Goal: Task Accomplishment & Management: Use online tool/utility

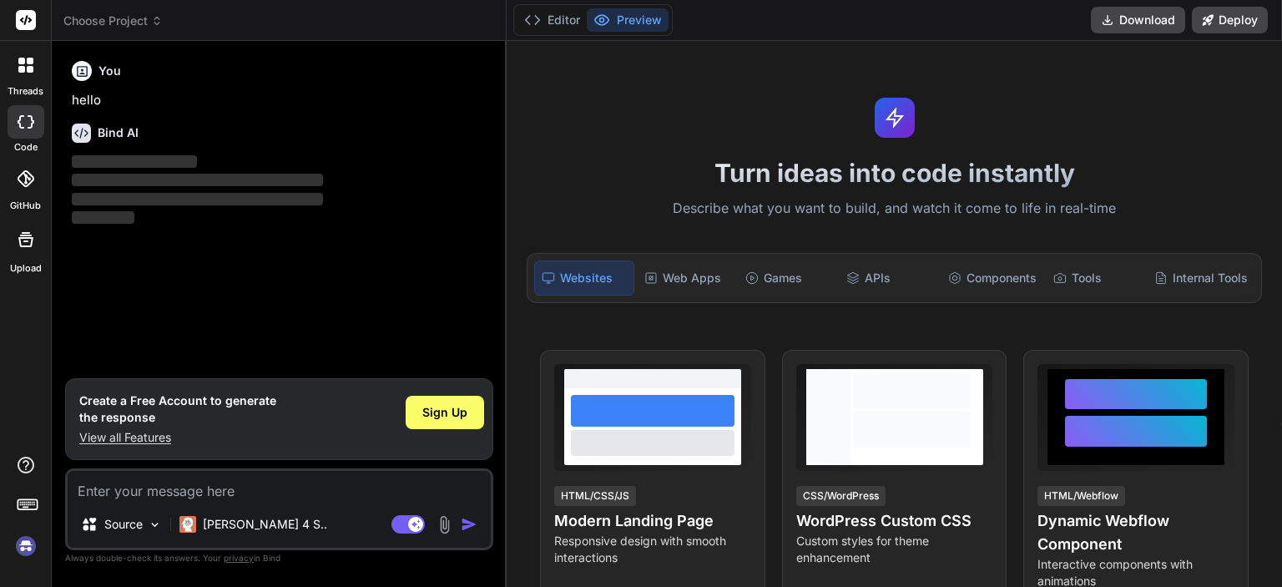
type textarea "x"
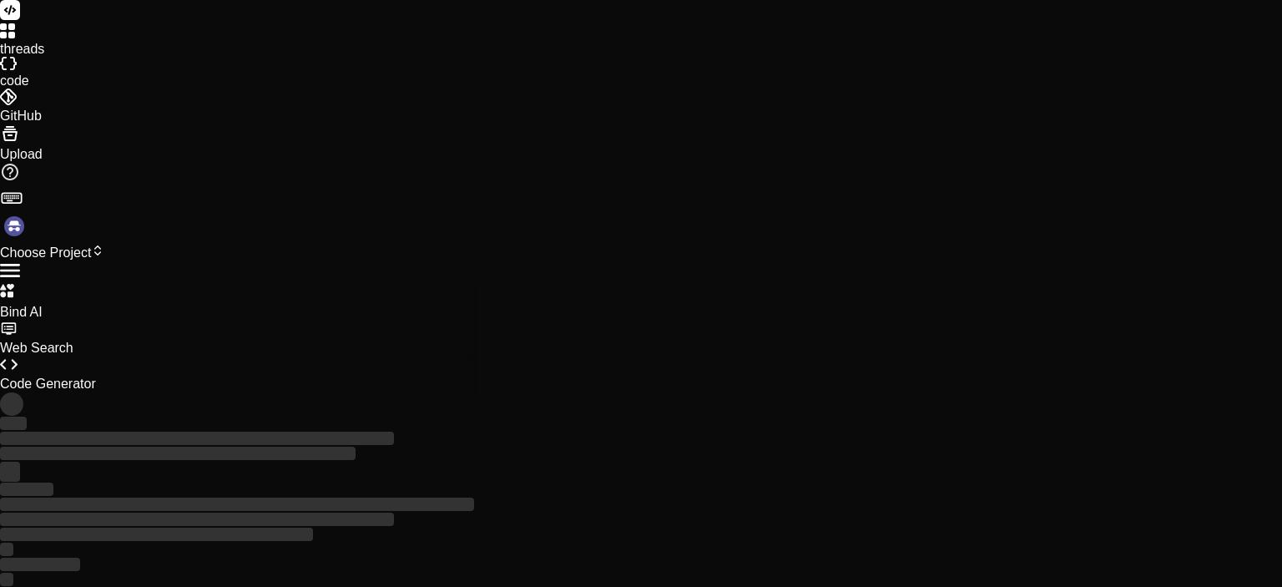
type textarea "x"
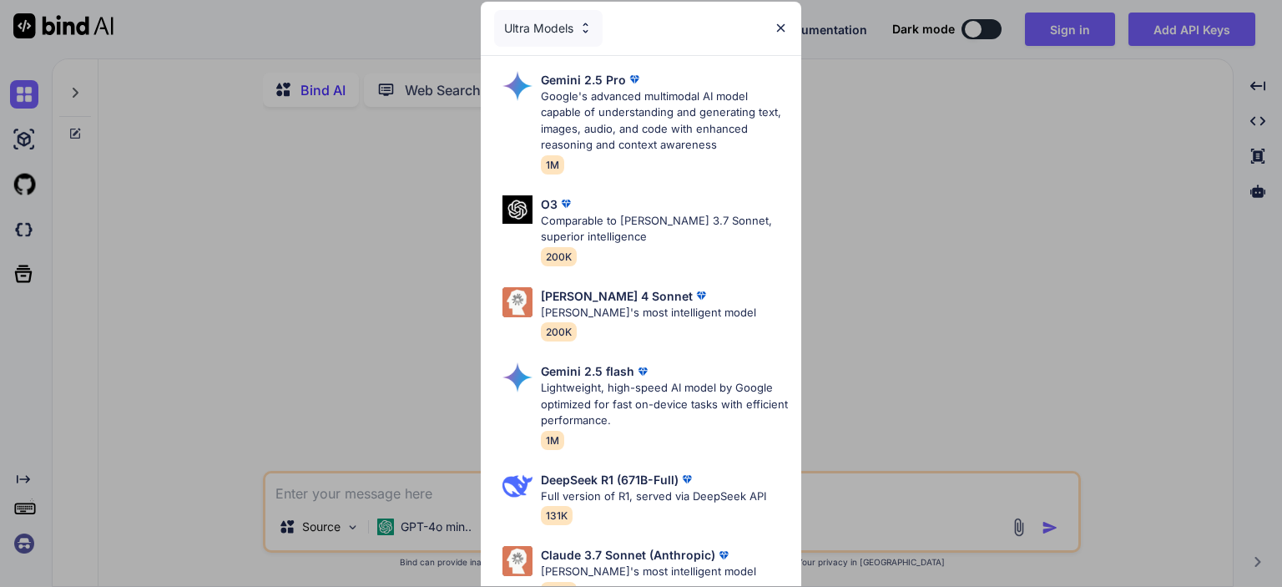
click at [786, 24] on img at bounding box center [780, 28] width 14 height 14
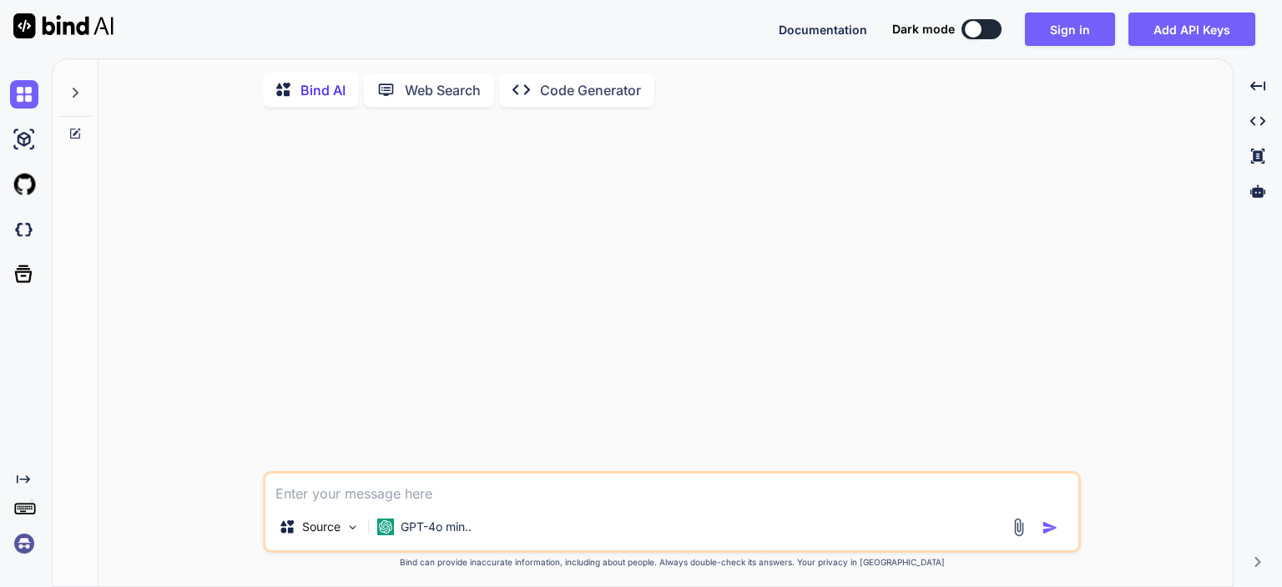
type textarea "x"
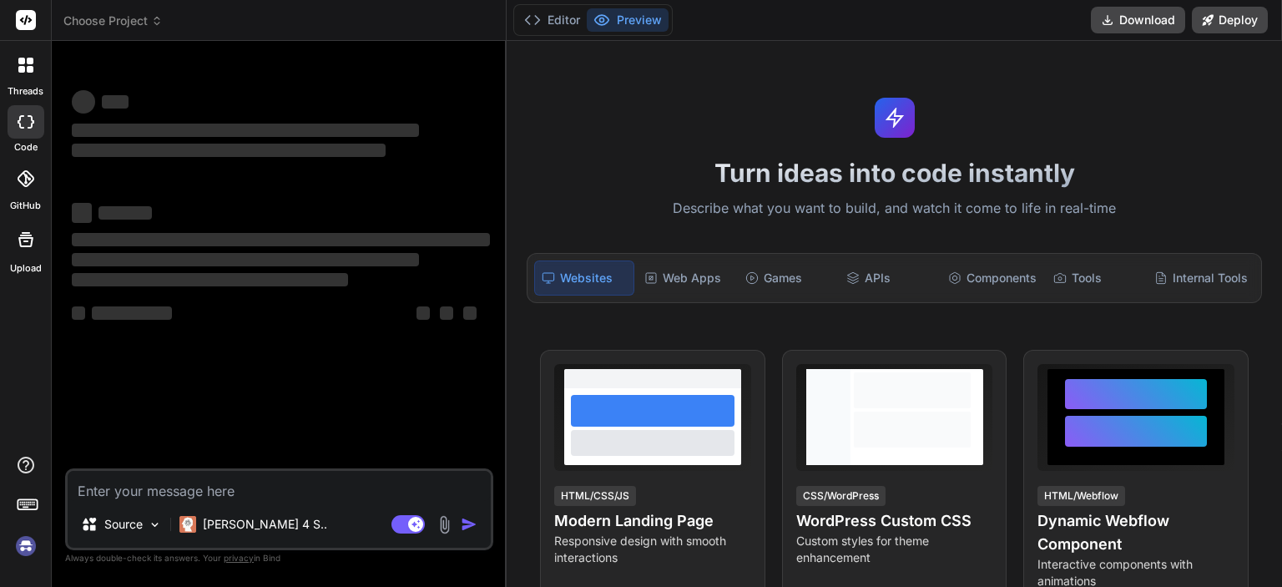
type textarea "x"
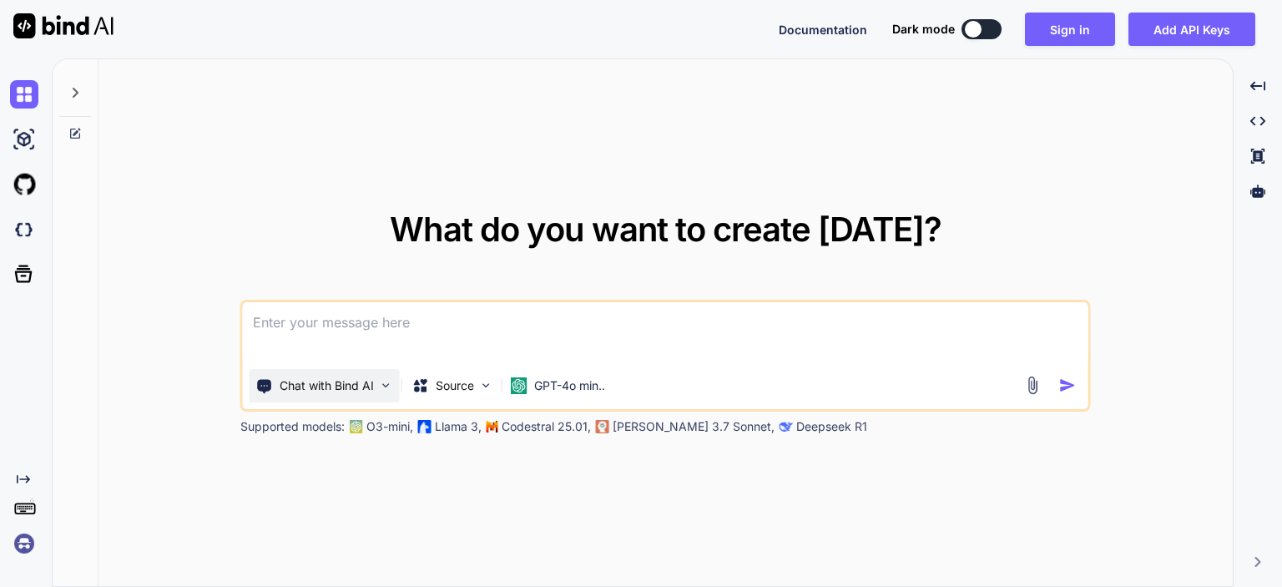
click at [385, 385] on img at bounding box center [386, 385] width 14 height 14
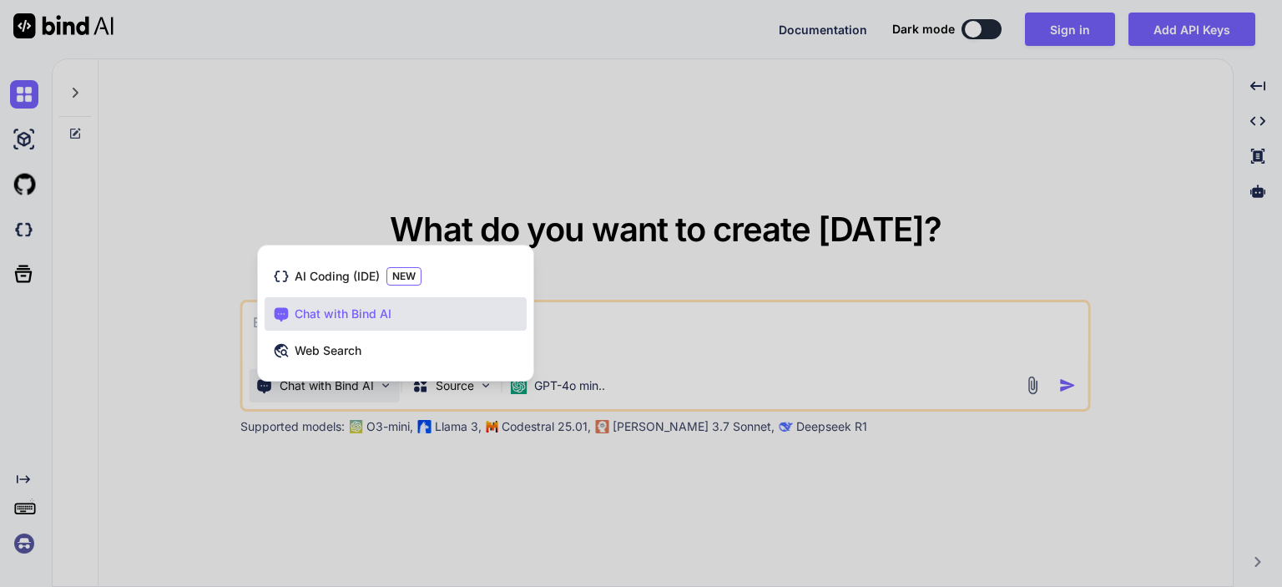
click at [389, 516] on div at bounding box center [641, 293] width 1282 height 587
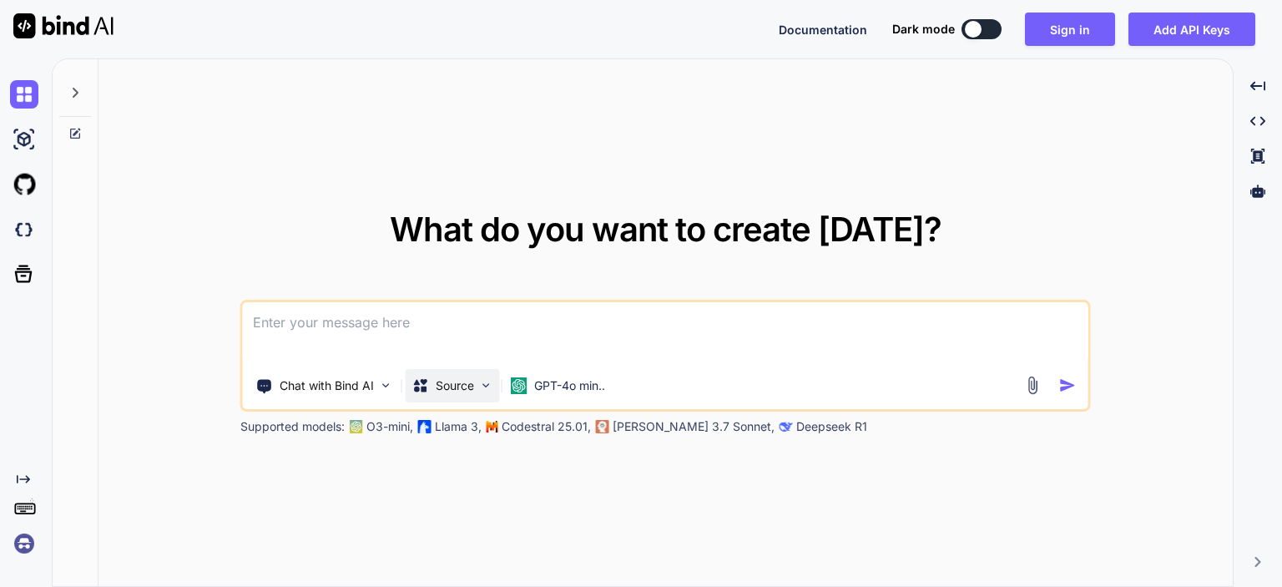
click at [486, 383] on img at bounding box center [486, 385] width 14 height 14
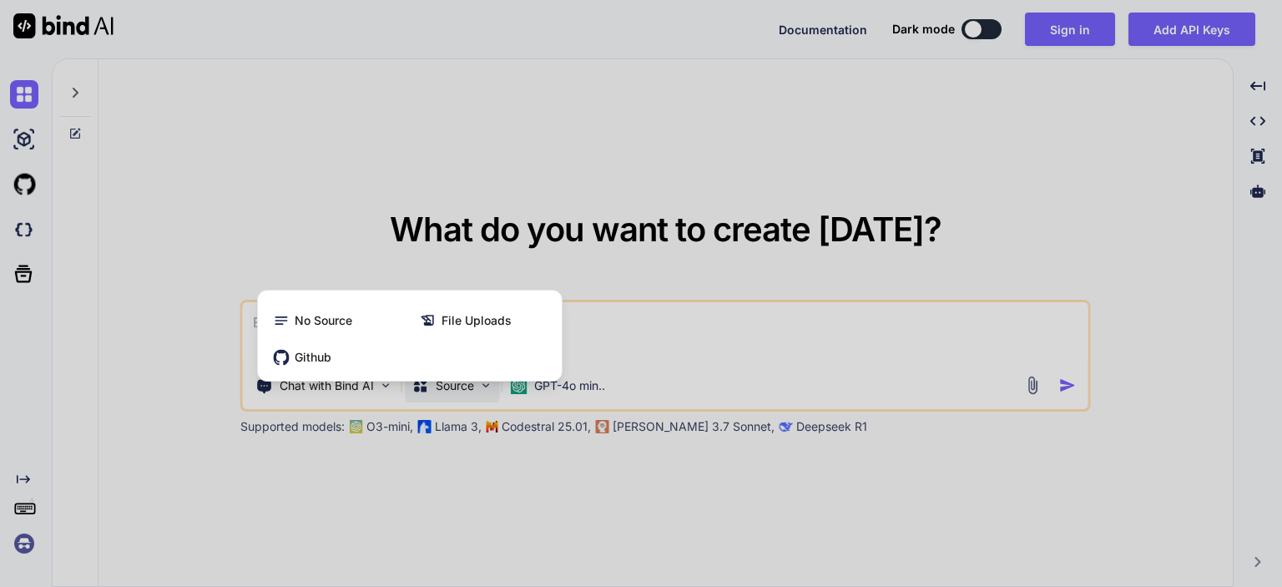
click at [512, 500] on div at bounding box center [641, 293] width 1282 height 587
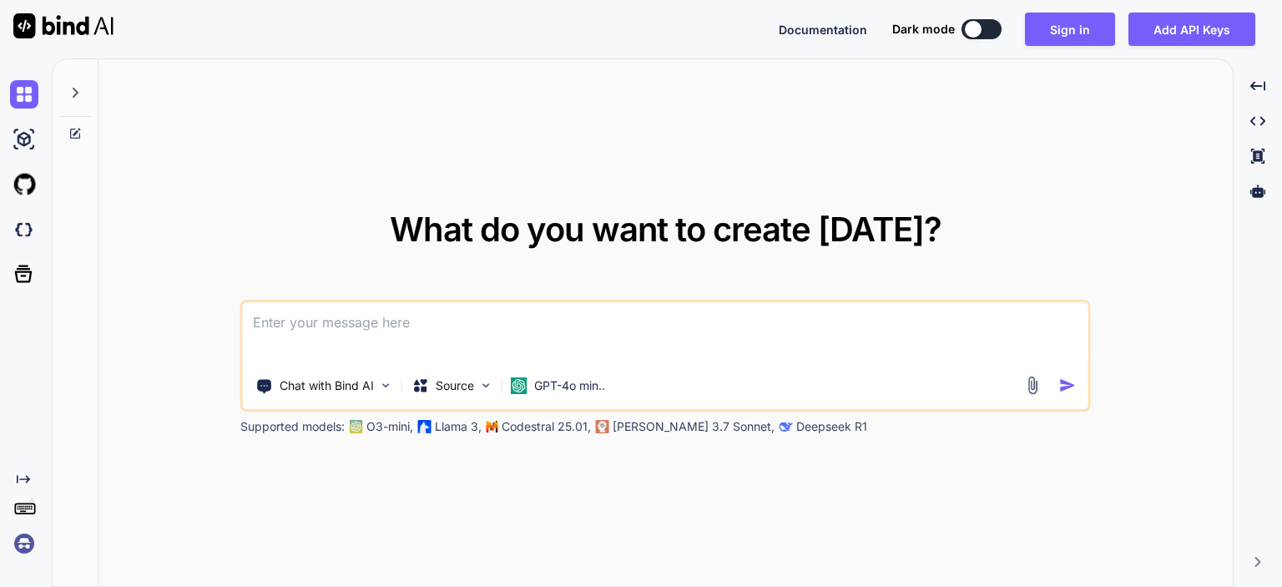
click at [554, 511] on div "What do you want to create today? Chat with Bind AI Source GPT-4o min.. Support…" at bounding box center [665, 323] width 1134 height 528
click at [512, 382] on img at bounding box center [519, 385] width 17 height 17
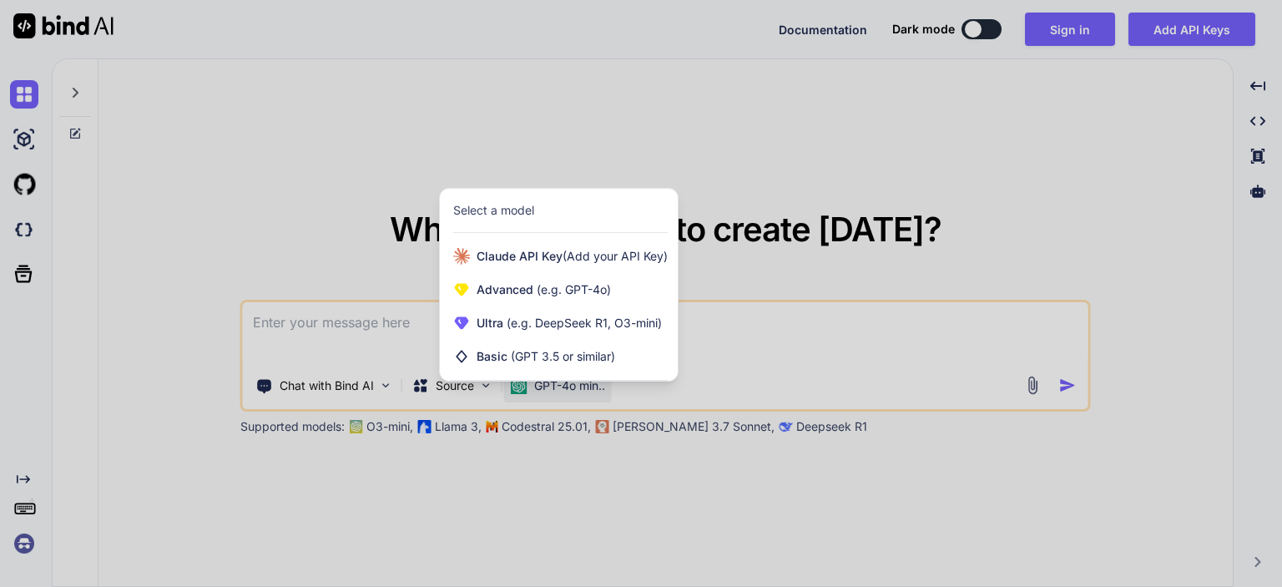
click at [572, 528] on div at bounding box center [641, 293] width 1282 height 587
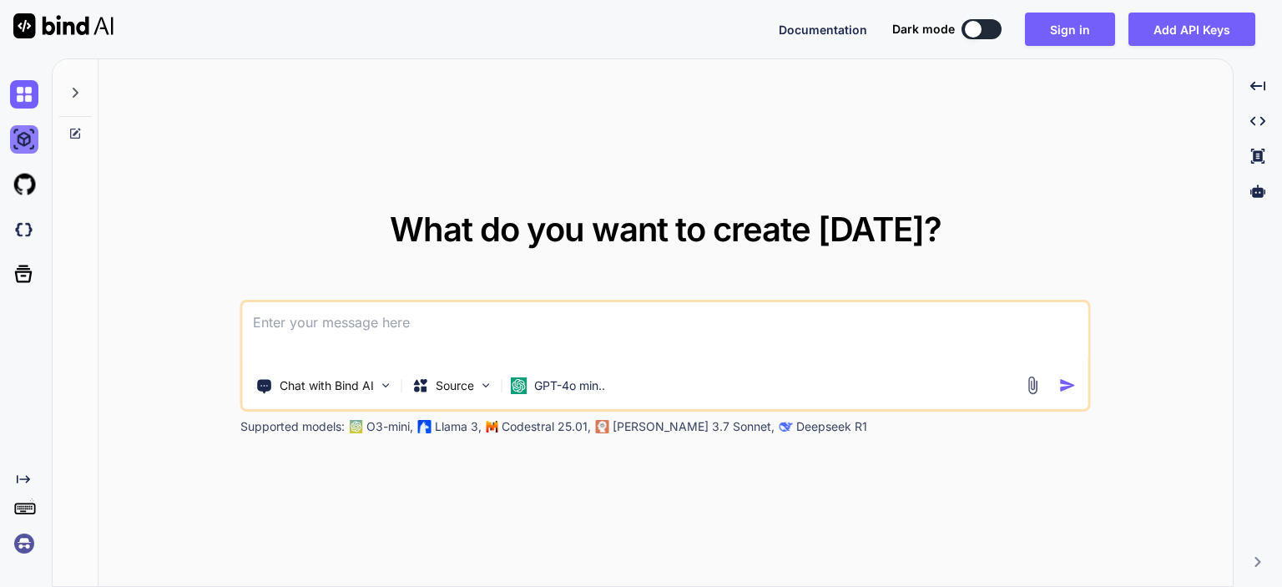
click at [17, 143] on img at bounding box center [24, 139] width 28 height 28
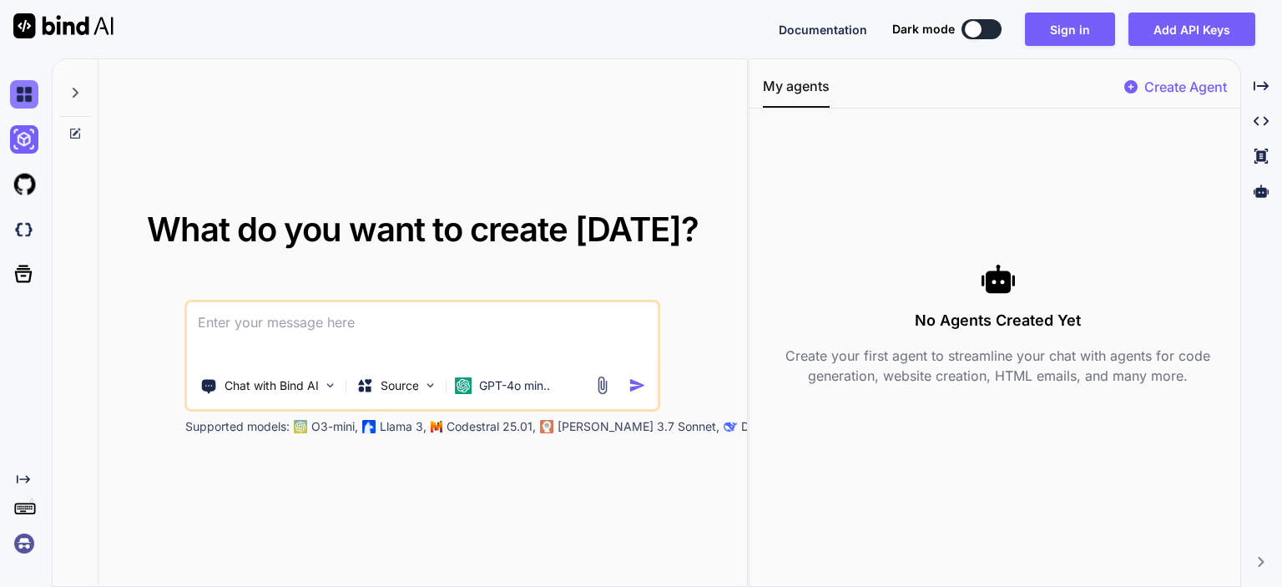
click at [21, 105] on img at bounding box center [24, 94] width 28 height 28
type textarea "x"
click at [28, 225] on img at bounding box center [24, 229] width 28 height 28
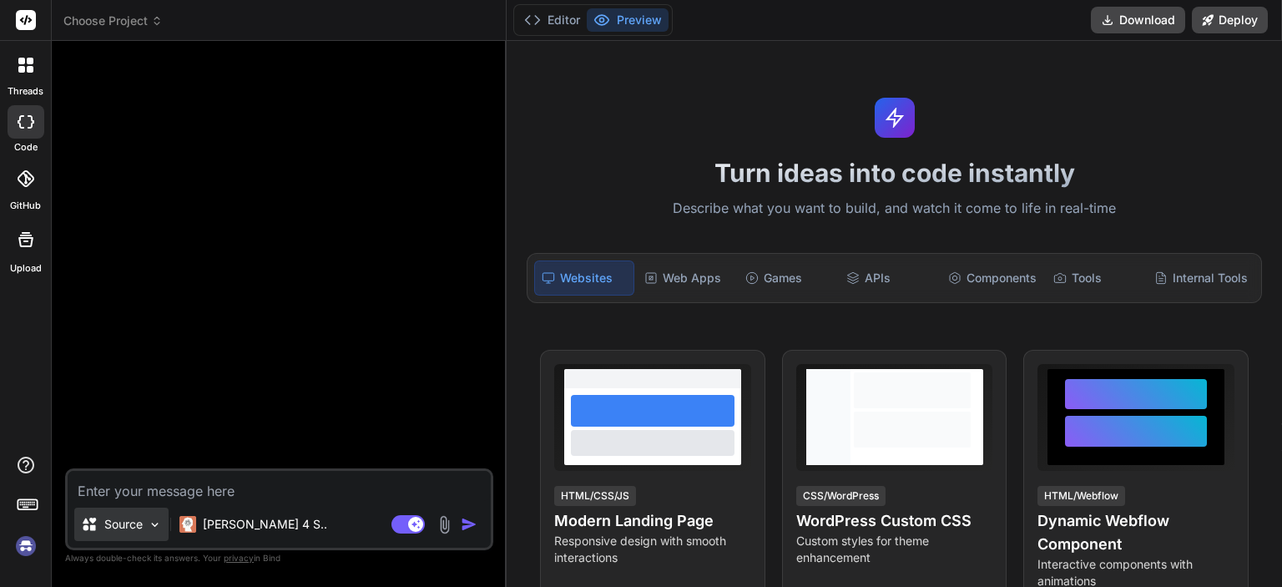
click at [158, 524] on img at bounding box center [155, 524] width 14 height 14
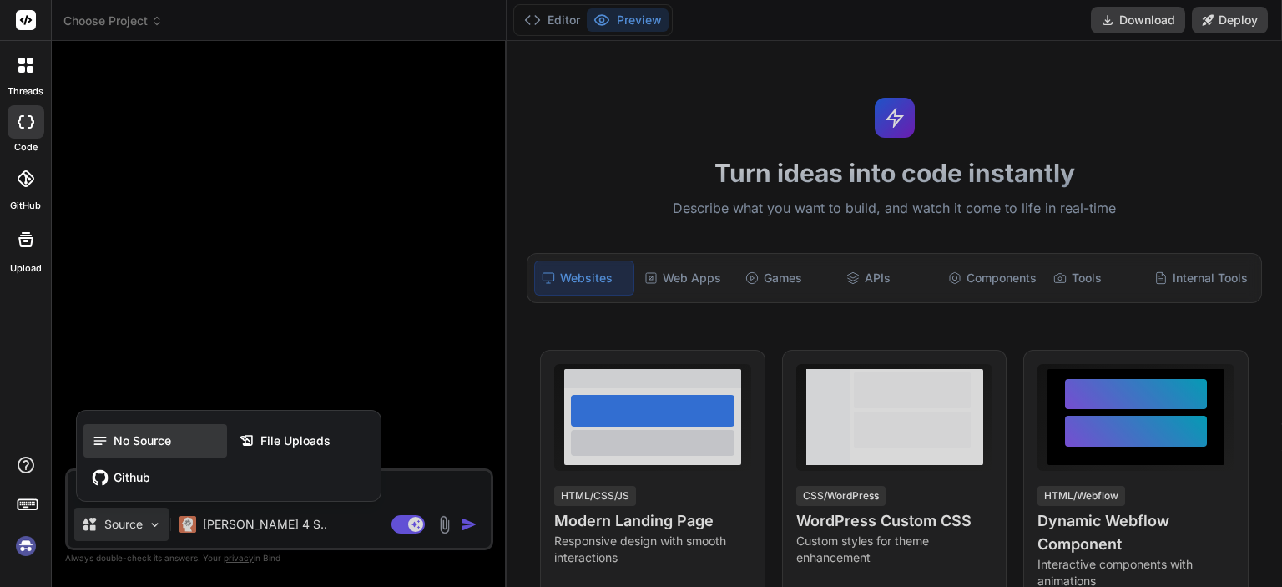
click at [148, 431] on div "No Source" at bounding box center [155, 440] width 144 height 33
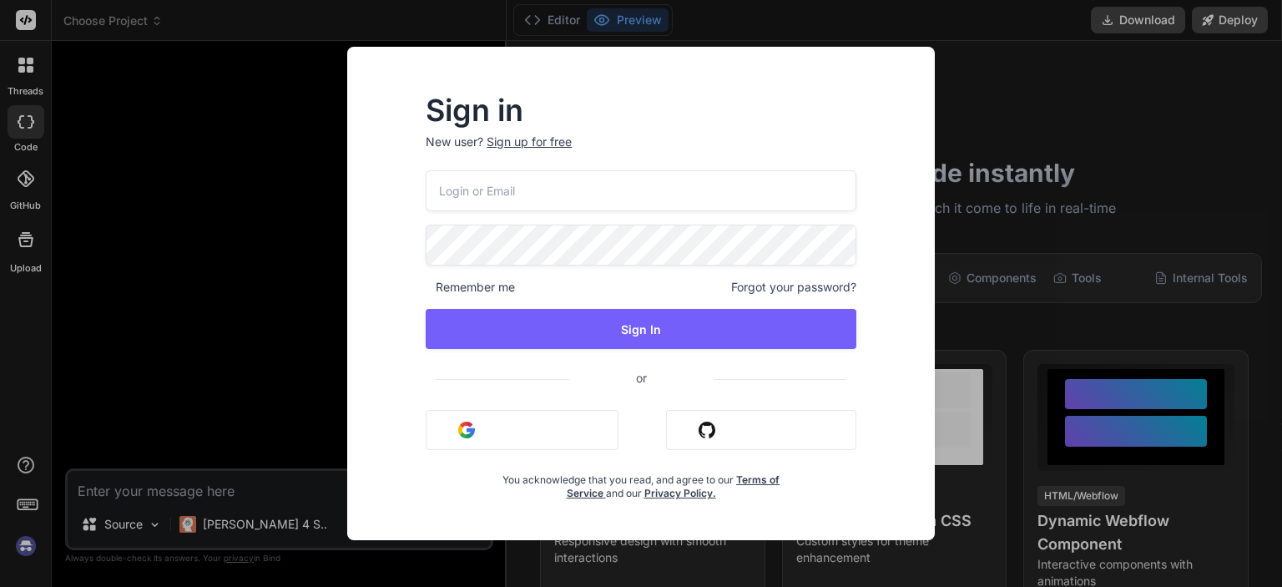
click at [1077, 241] on div "Sign in New user? Sign up for free Remember me Forgot your password? Sign In or…" at bounding box center [641, 293] width 1282 height 587
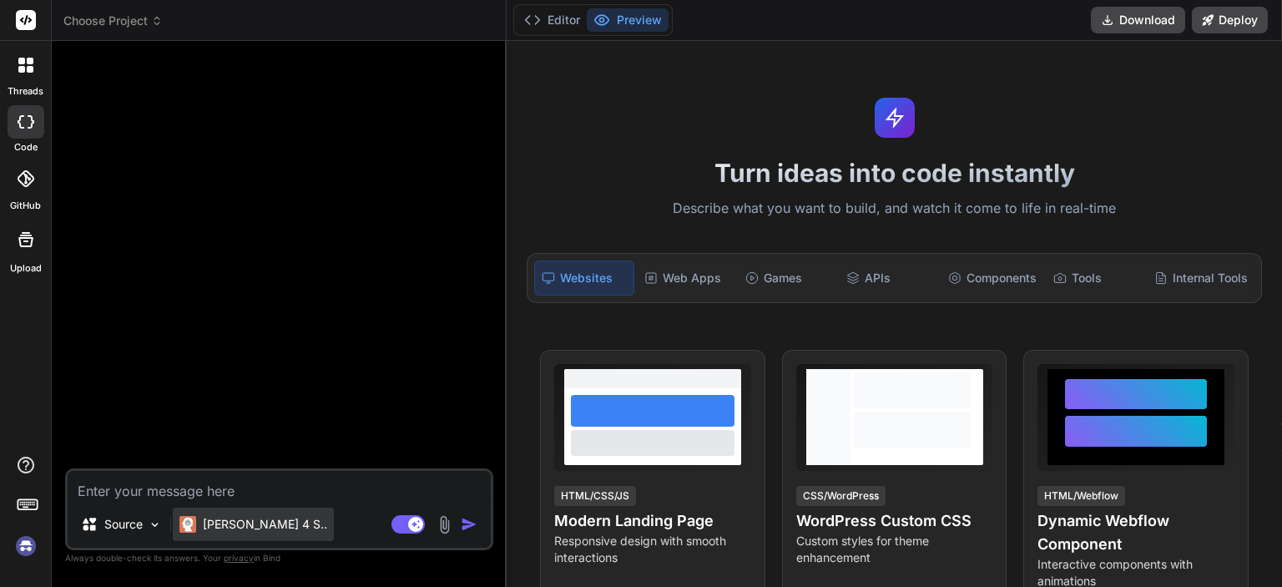
click at [247, 526] on p "Claude 4 S.." at bounding box center [265, 524] width 124 height 17
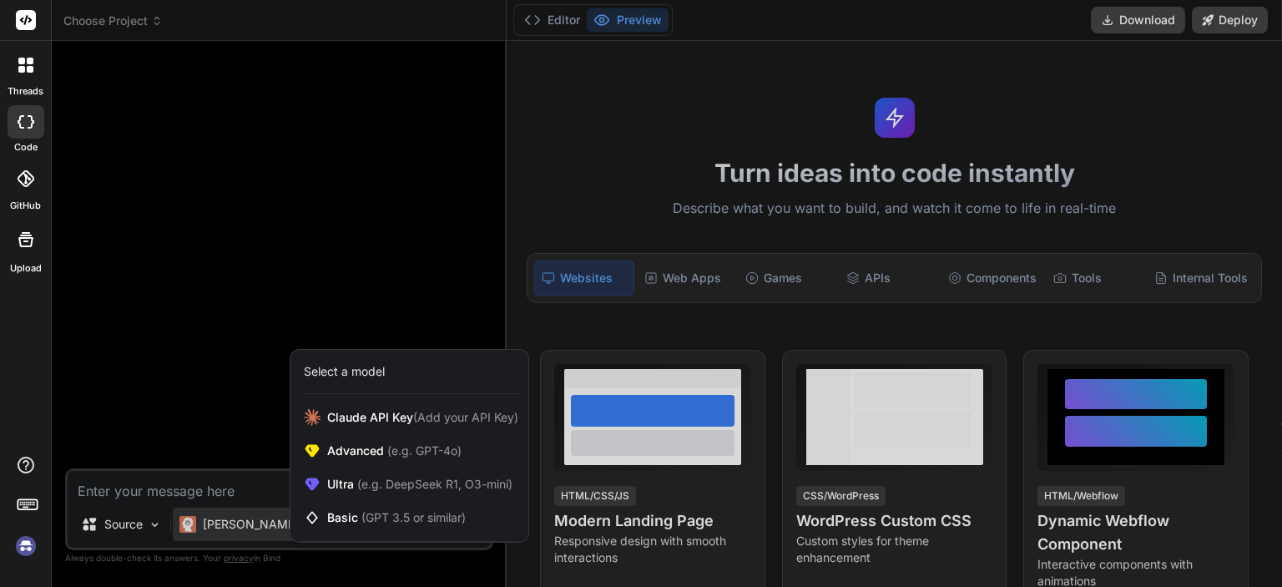
click at [247, 527] on div at bounding box center [641, 293] width 1282 height 587
type textarea "x"
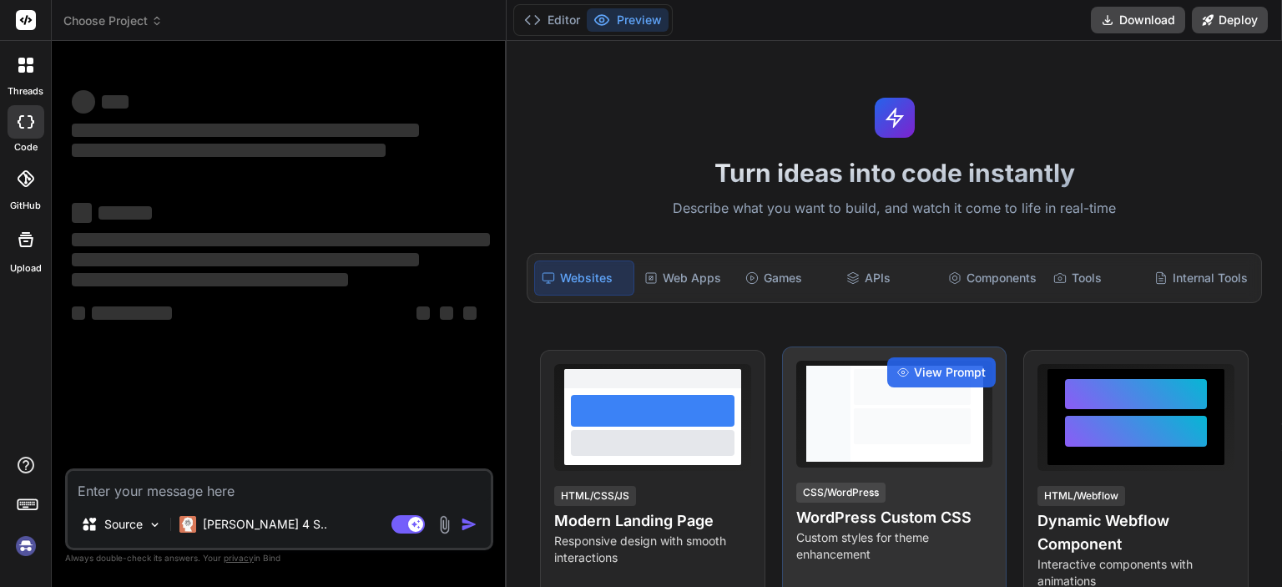
type textarea "x"
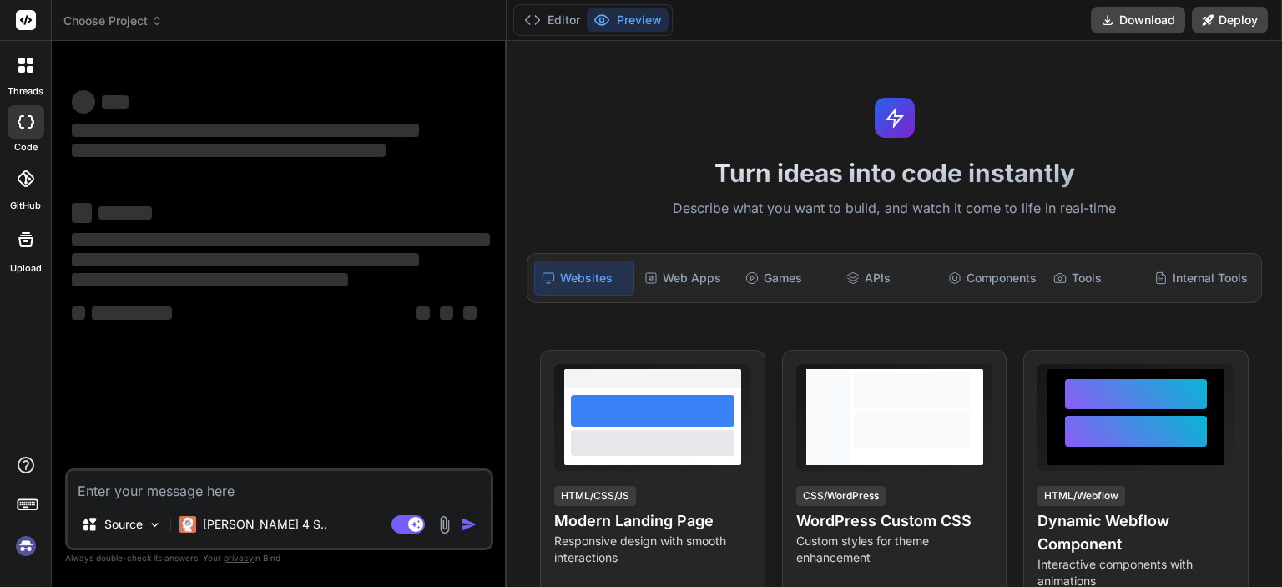
type textarea "x"
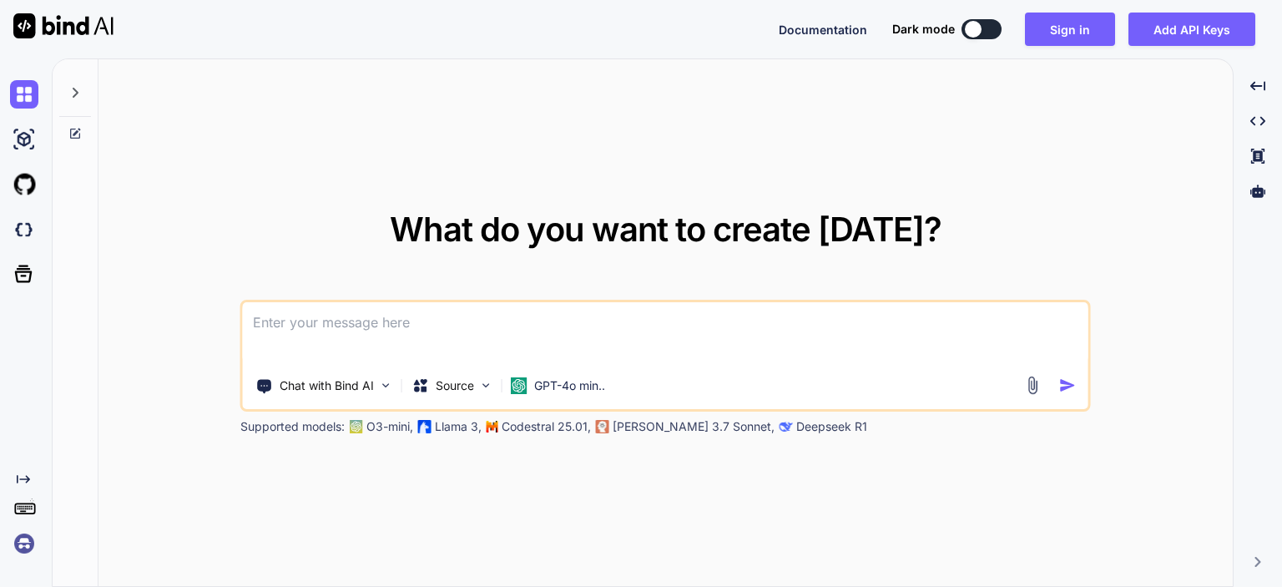
type textarea "x"
click at [1068, 33] on button "Sign in" at bounding box center [1070, 29] width 90 height 33
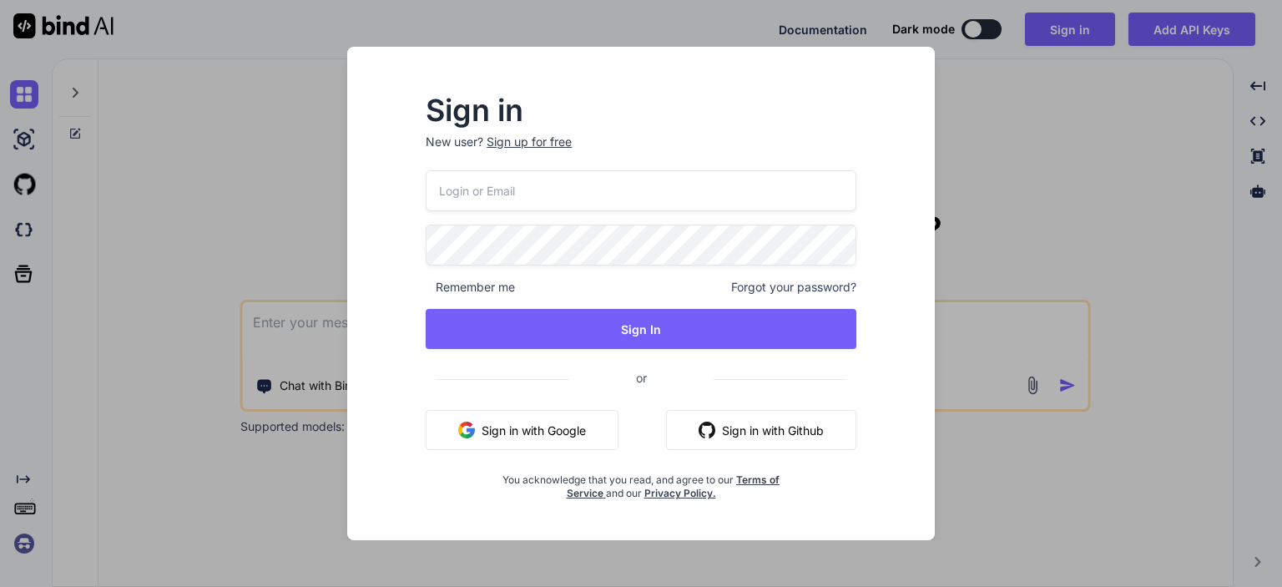
click at [562, 433] on button "Sign in with Google" at bounding box center [521, 430] width 193 height 40
